Goal: Information Seeking & Learning: Check status

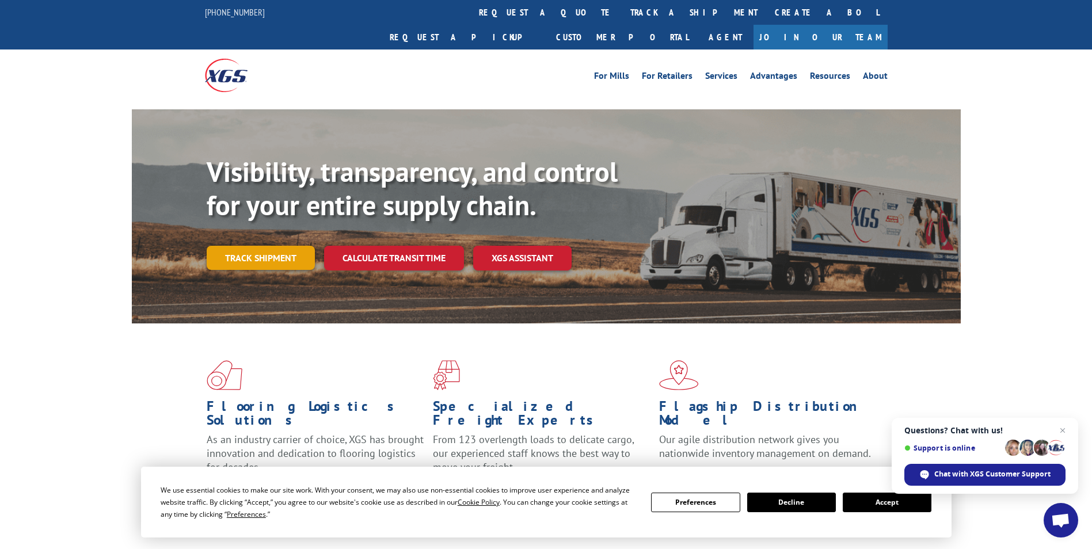
click at [238, 246] on link "Track shipment" at bounding box center [261, 258] width 108 height 24
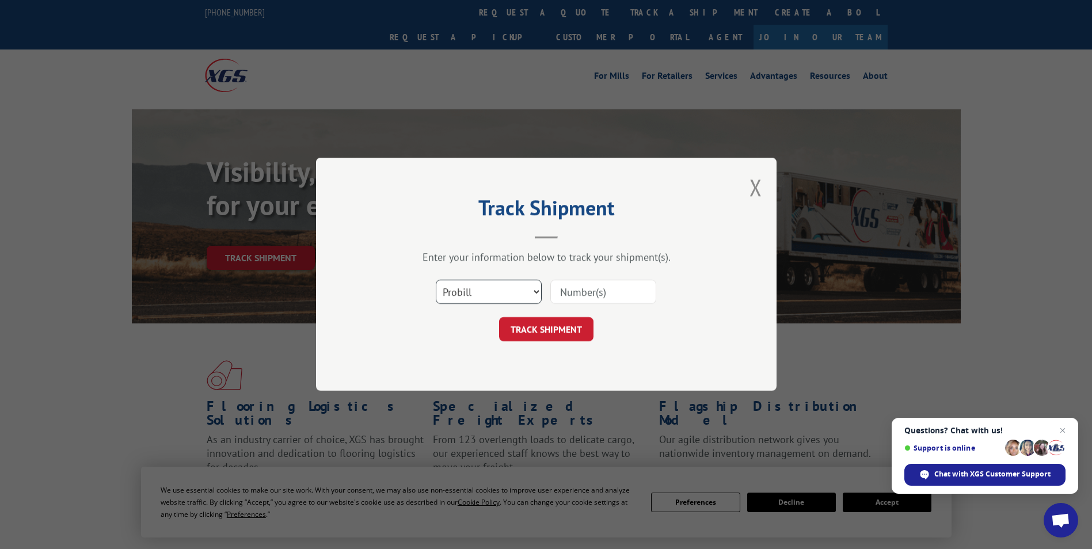
click at [537, 295] on select "Select category... Probill BOL PO" at bounding box center [489, 292] width 106 height 24
select select "bol"
click at [436, 280] on select "Select category... Probill BOL PO" at bounding box center [489, 292] width 106 height 24
click at [561, 295] on input at bounding box center [603, 292] width 106 height 24
paste input "6083480"
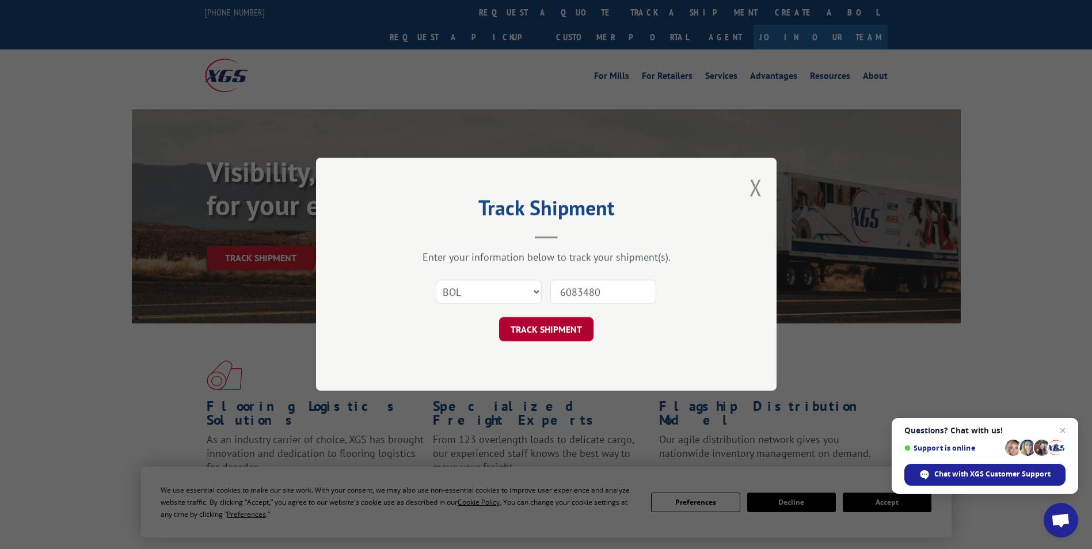
type input "6083480"
click at [549, 329] on button "TRACK SHIPMENT" at bounding box center [546, 330] width 94 height 24
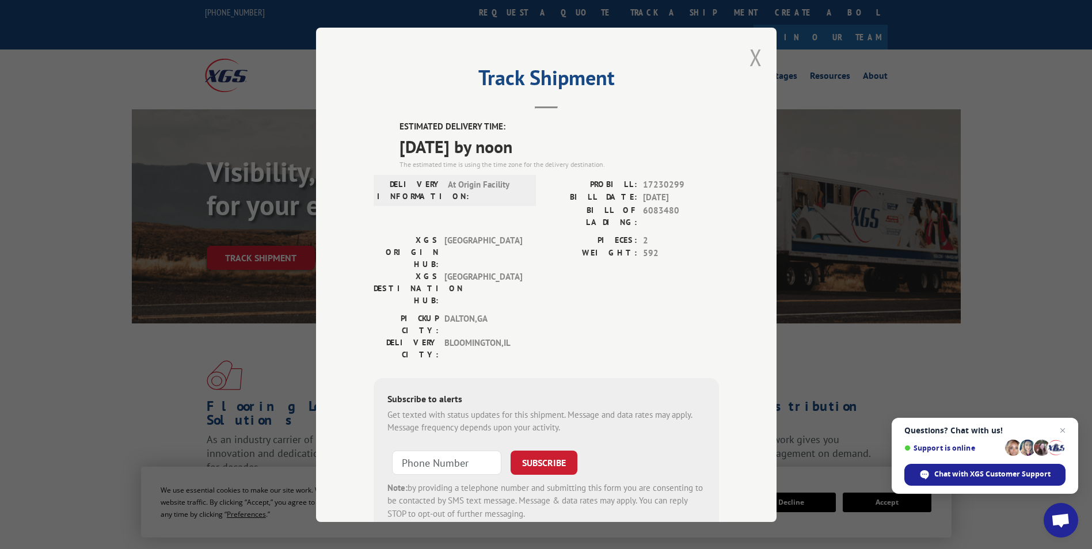
click at [750, 56] on button "Close modal" at bounding box center [755, 57] width 13 height 31
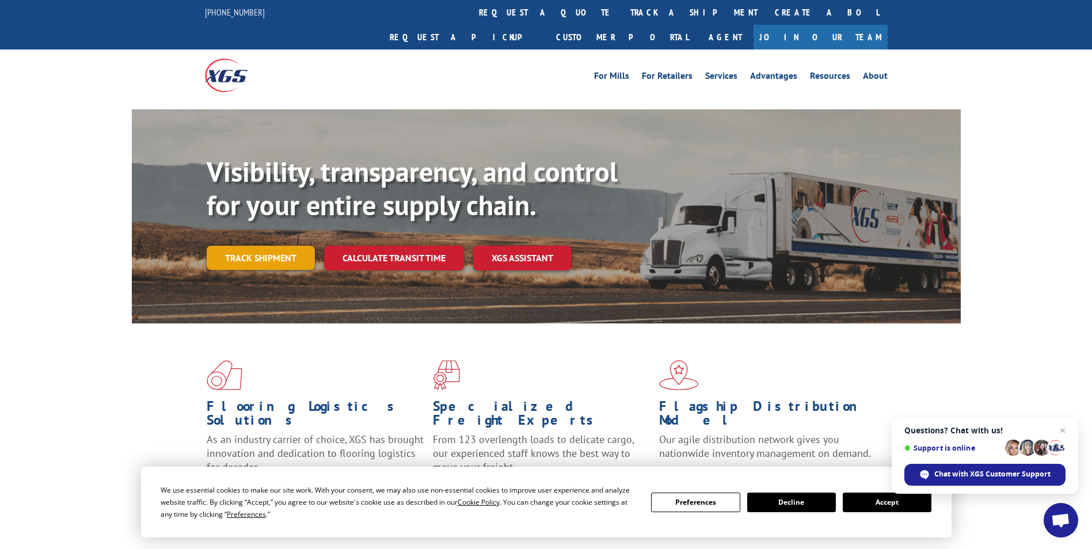
click at [229, 246] on link "Track shipment" at bounding box center [261, 258] width 108 height 24
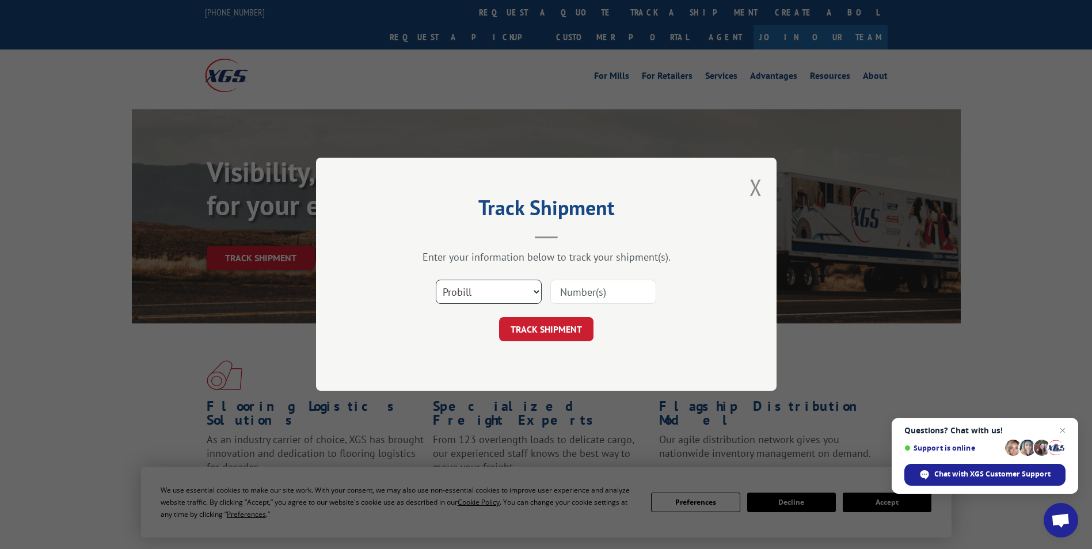
click at [535, 292] on select "Select category... Probill BOL PO" at bounding box center [489, 292] width 106 height 24
select select "bol"
click at [436, 280] on select "Select category... Probill BOL PO" at bounding box center [489, 292] width 106 height 24
click at [560, 290] on input at bounding box center [603, 292] width 106 height 24
paste input "5273956"
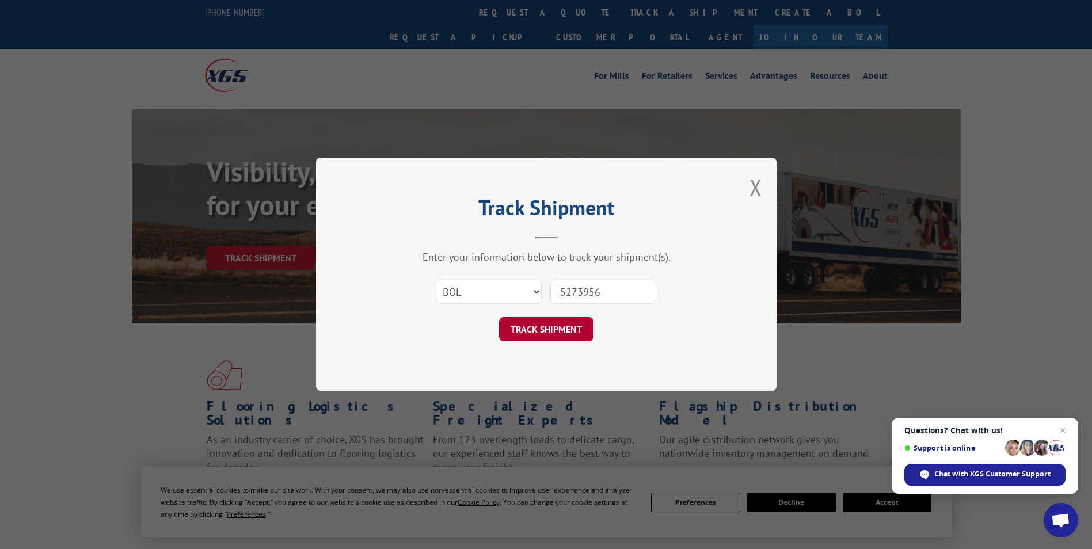
type input "5273956"
click at [549, 327] on button "TRACK SHIPMENT" at bounding box center [546, 330] width 94 height 24
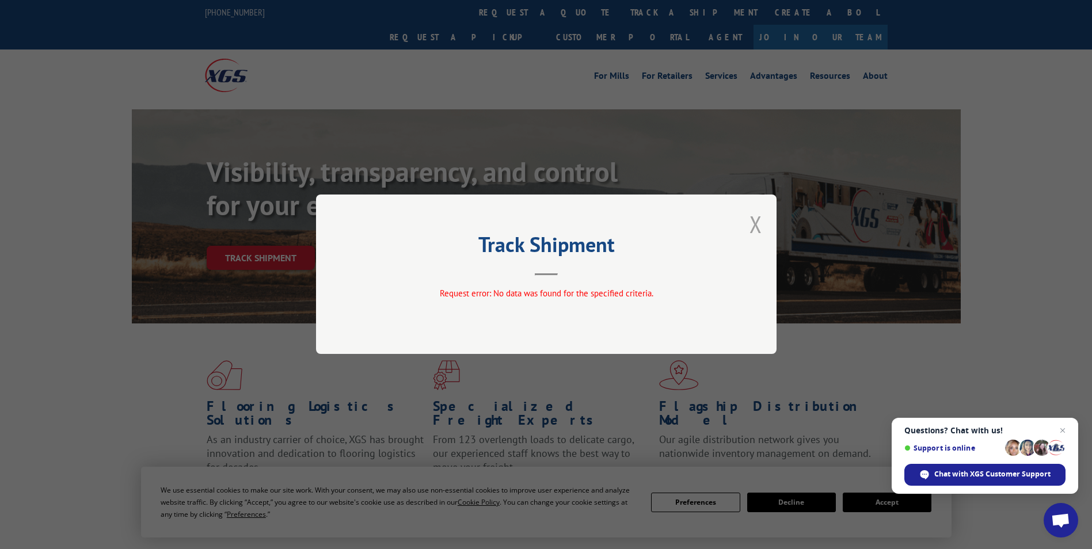
click at [752, 219] on button "Close modal" at bounding box center [755, 224] width 13 height 31
